Goal: Task Accomplishment & Management: Manage account settings

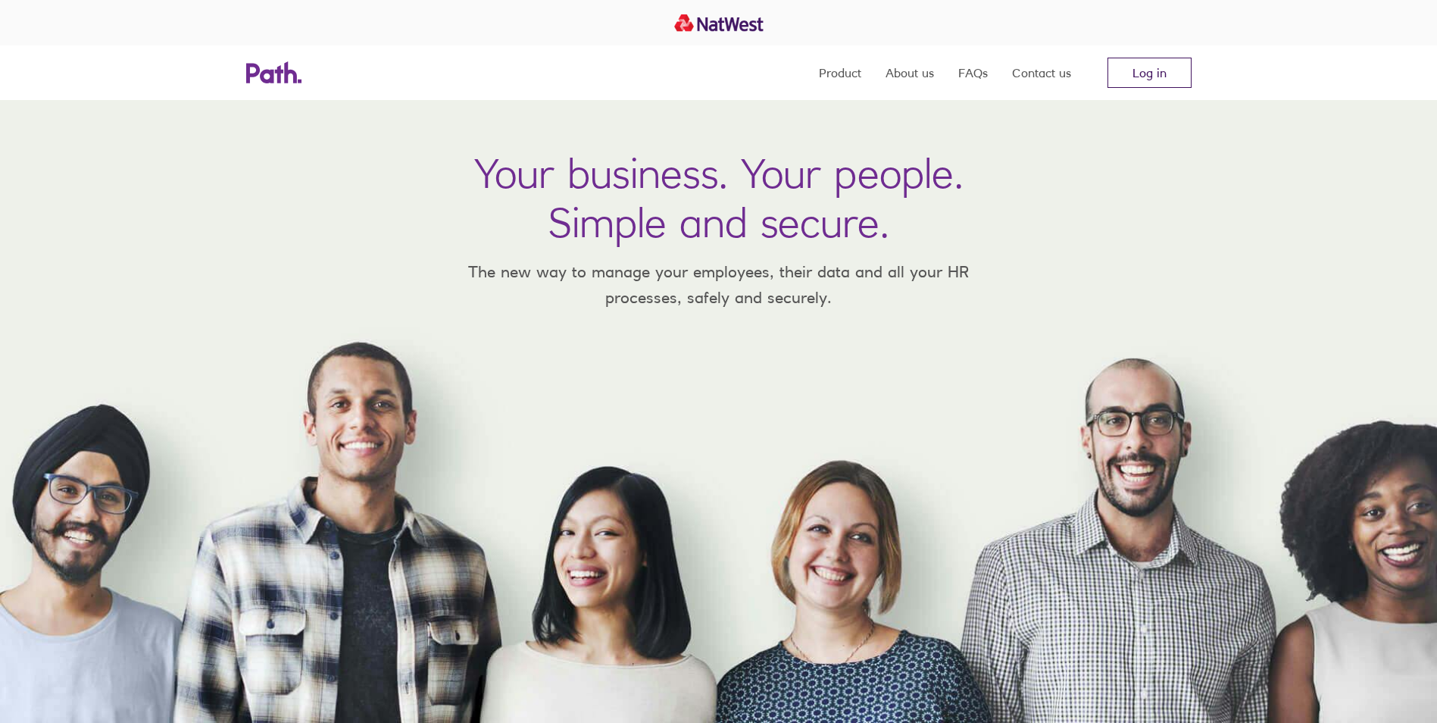
click at [1159, 87] on link "Log in" at bounding box center [1149, 73] width 84 height 30
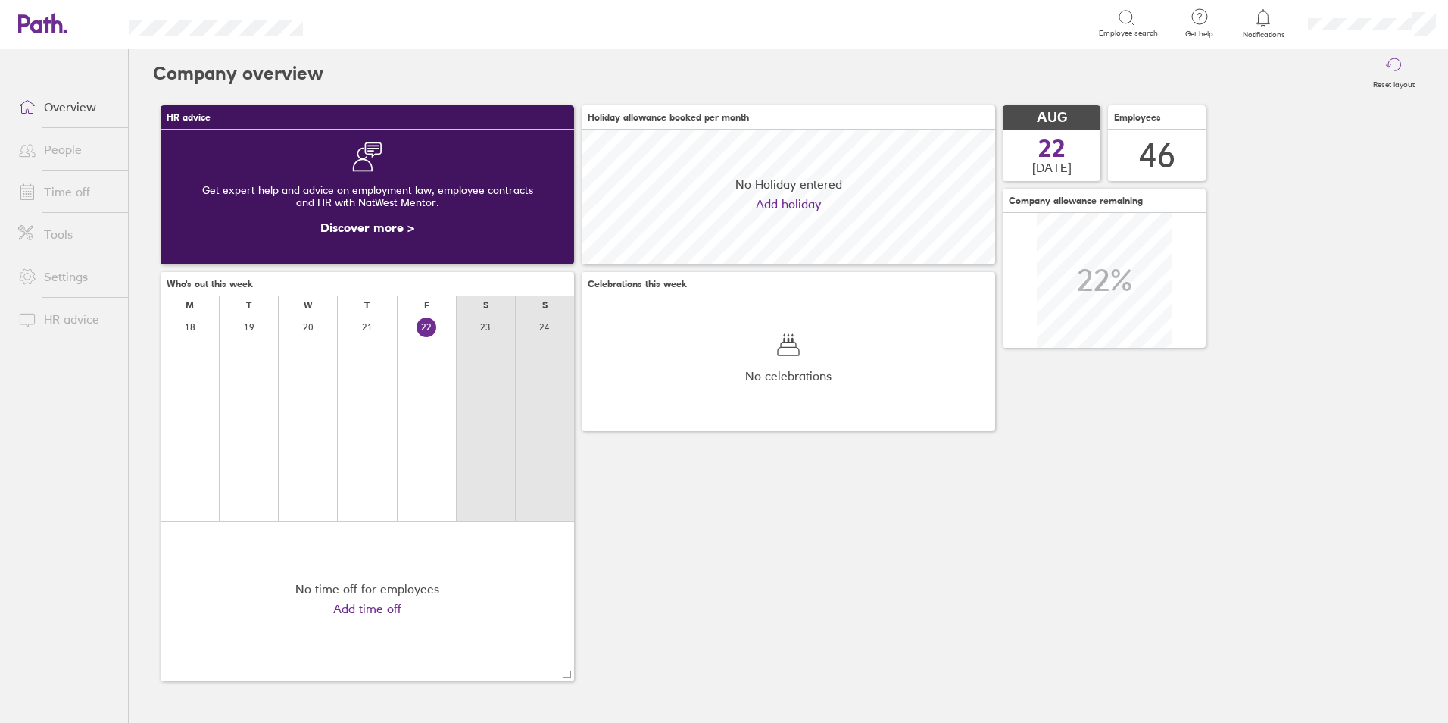
scroll to position [135, 414]
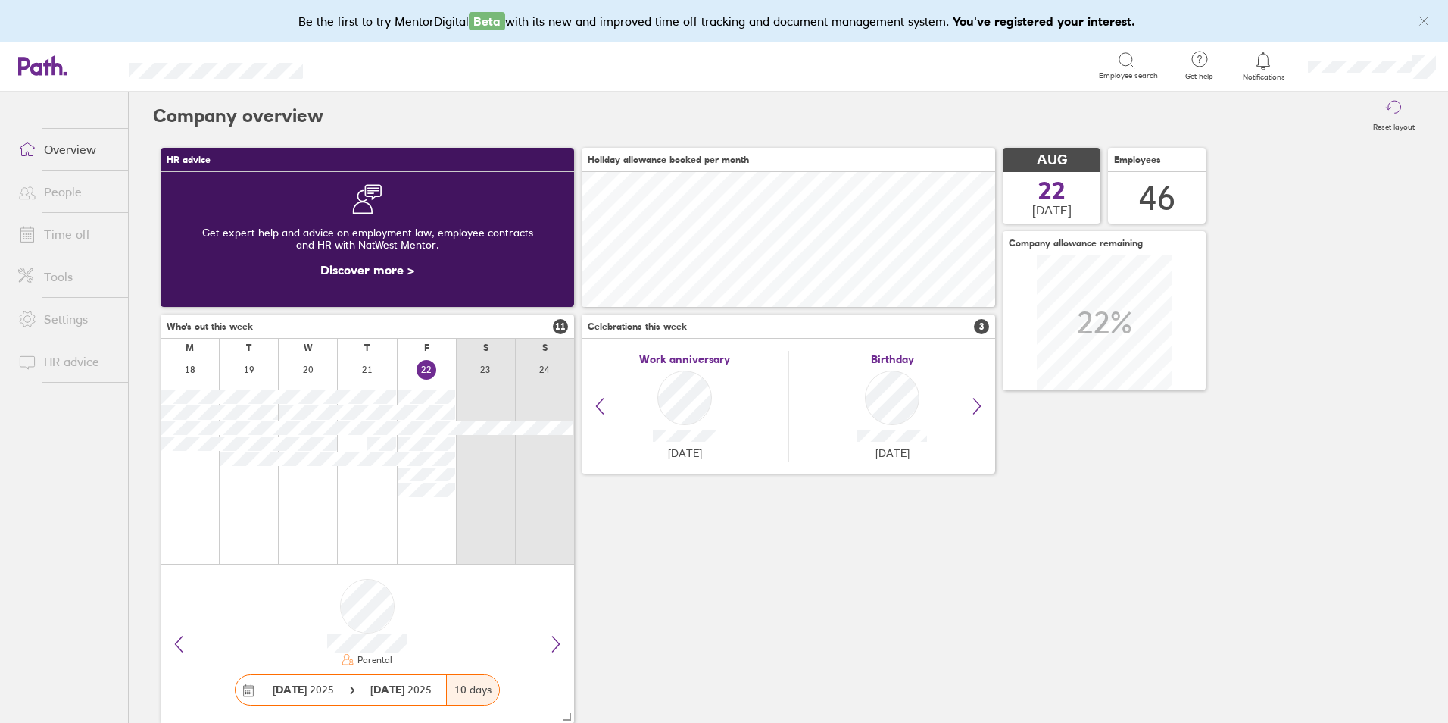
click at [45, 225] on link "Time off" at bounding box center [67, 234] width 122 height 30
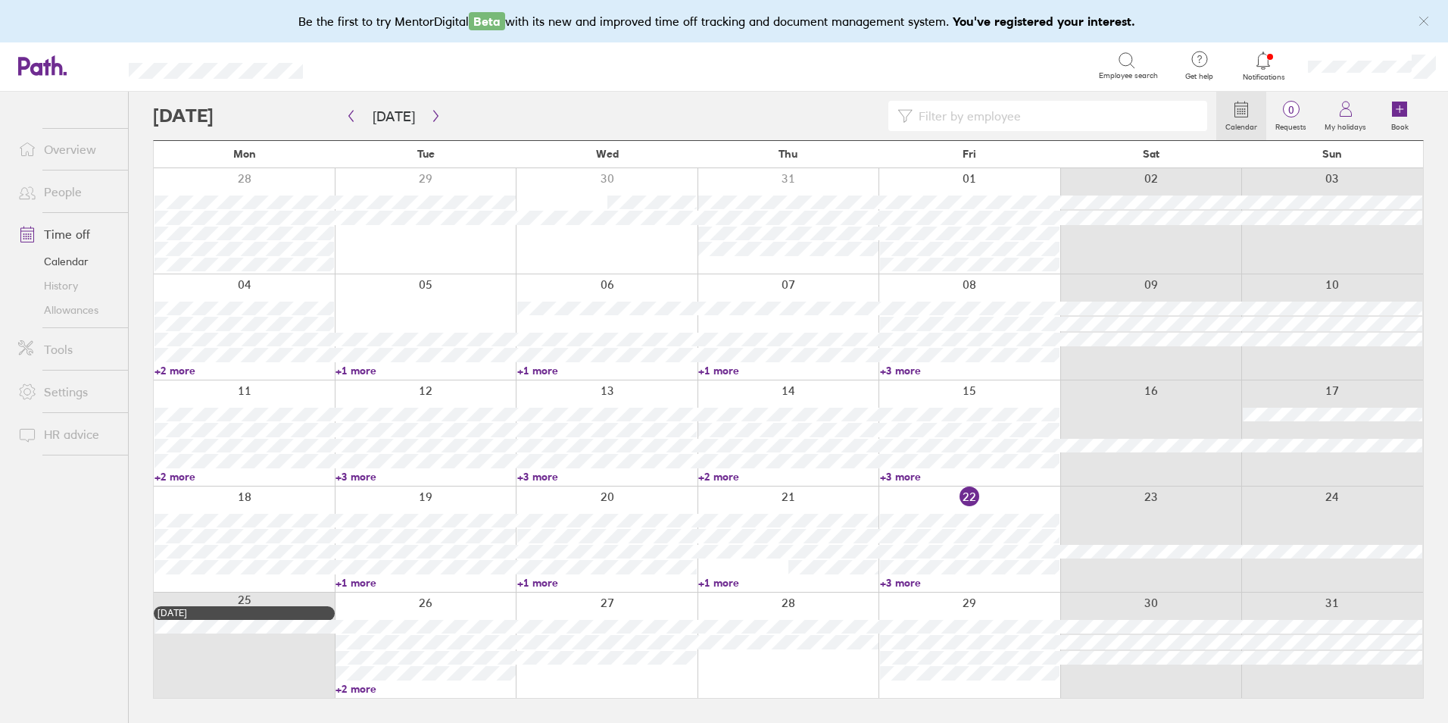
click at [539, 474] on link "+3 more" at bounding box center [607, 477] width 180 height 14
click at [198, 584] on div at bounding box center [244, 538] width 181 height 105
click at [80, 538] on ul "Overview People Time off Calendar History Allowances Tools Settings HR advice" at bounding box center [64, 382] width 128 height 581
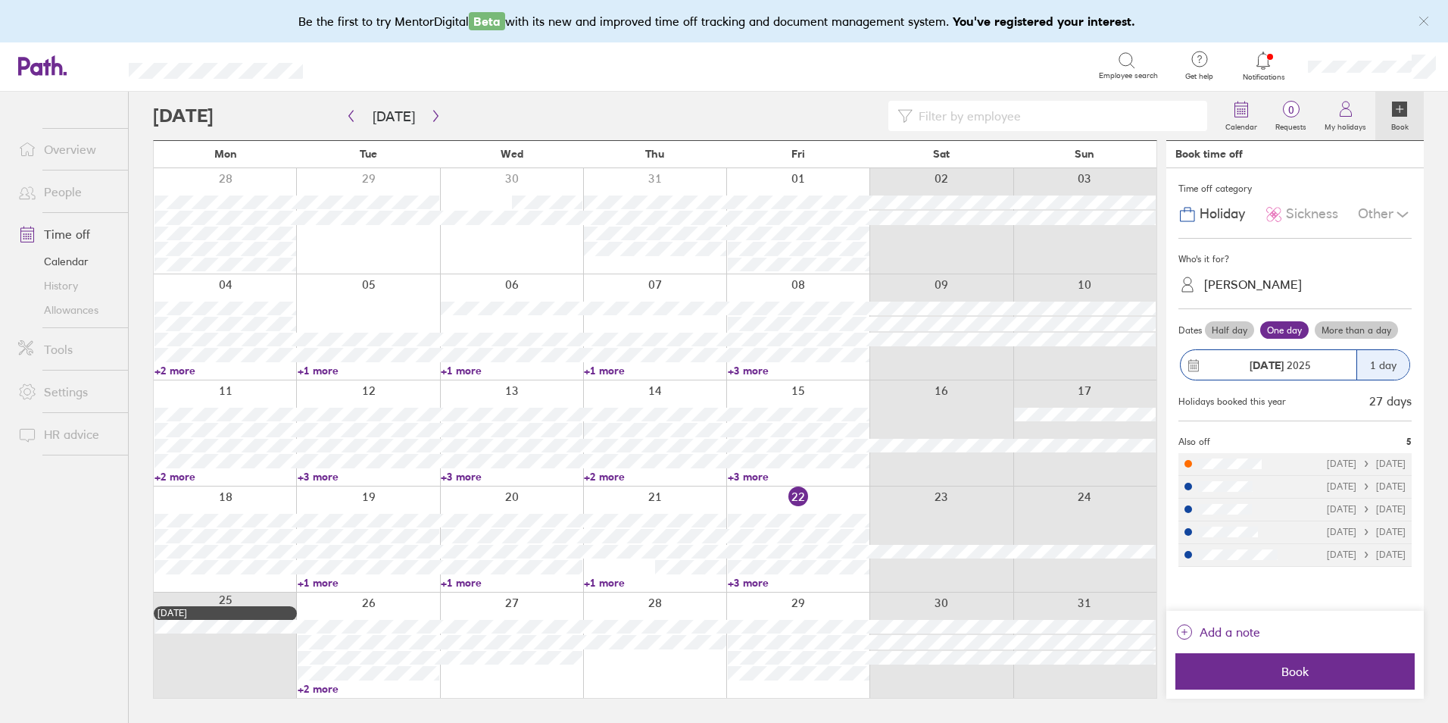
click at [330, 582] on link "+1 more" at bounding box center [369, 583] width 142 height 14
click at [469, 578] on link "+1 more" at bounding box center [512, 583] width 142 height 14
click at [471, 580] on link "+1 more" at bounding box center [512, 583] width 142 height 14
click at [616, 582] on link "+1 more" at bounding box center [655, 583] width 142 height 14
click at [614, 580] on link "+1 more" at bounding box center [655, 583] width 142 height 14
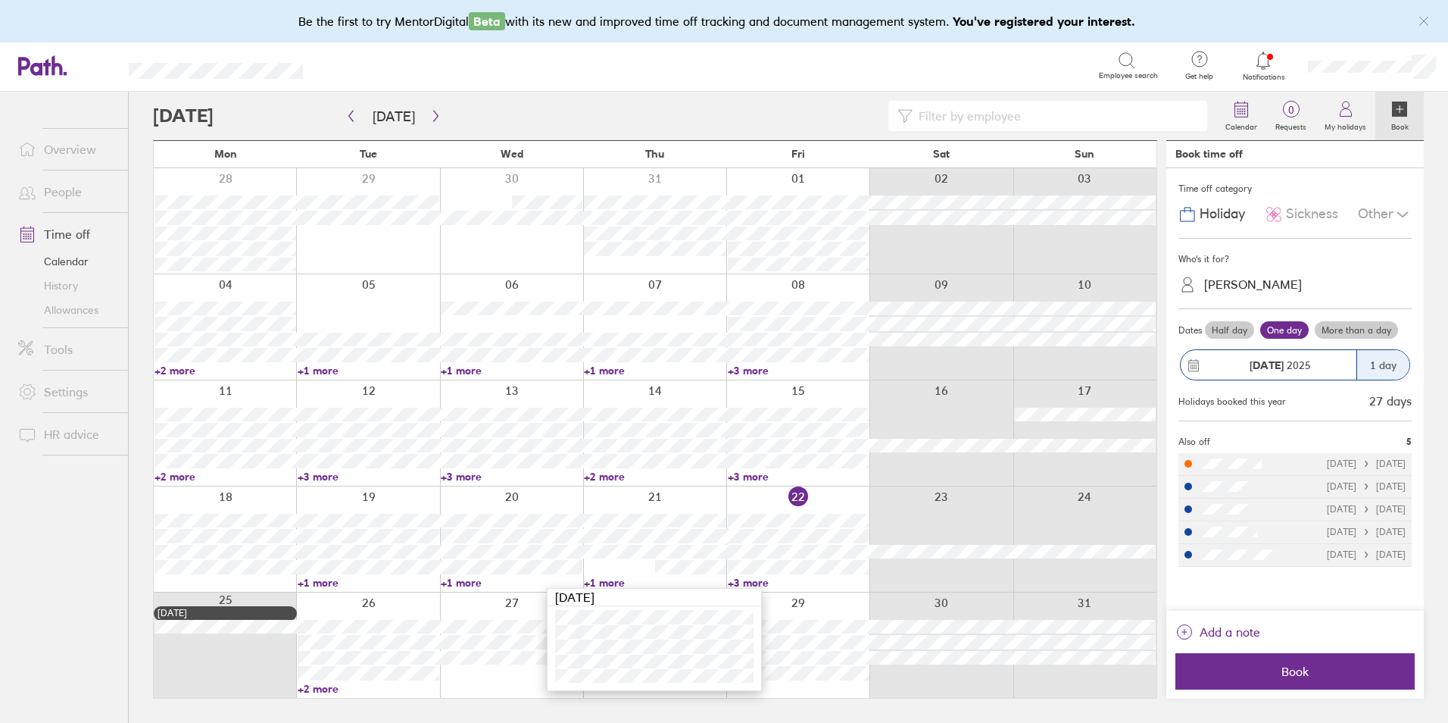
click at [756, 578] on link "+3 more" at bounding box center [799, 583] width 142 height 14
